Goal: Book appointment/travel/reservation

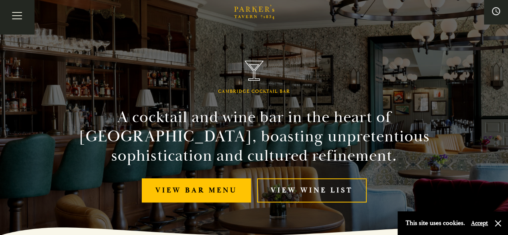
click at [497, 225] on button "button" at bounding box center [498, 223] width 8 height 8
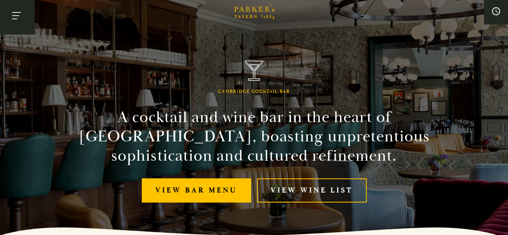
click at [17, 16] on button "Toggle navigation" at bounding box center [17, 17] width 34 height 34
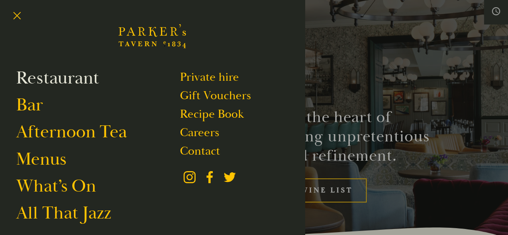
click at [43, 79] on link "Restaurant" at bounding box center [57, 78] width 83 height 23
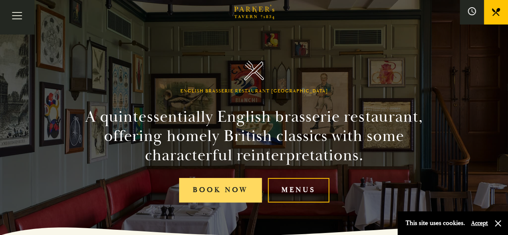
click at [213, 191] on link "Book Now" at bounding box center [220, 190] width 83 height 25
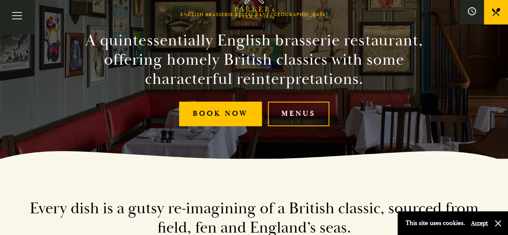
scroll to position [89, 0]
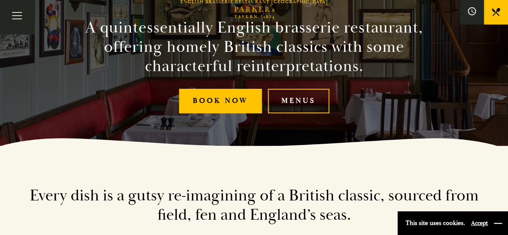
click at [499, 223] on button "button" at bounding box center [498, 223] width 8 height 8
